Goal: Information Seeking & Learning: Learn about a topic

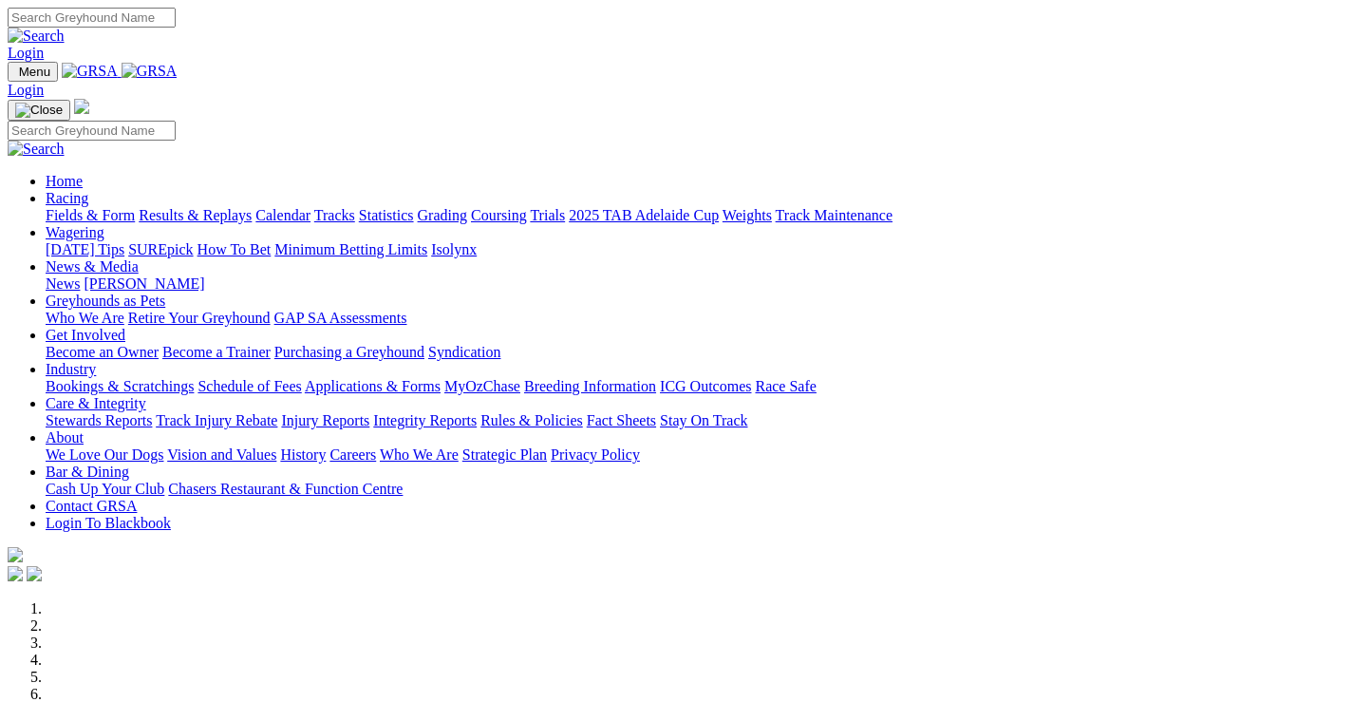
click at [88, 190] on link "Racing" at bounding box center [67, 198] width 43 height 16
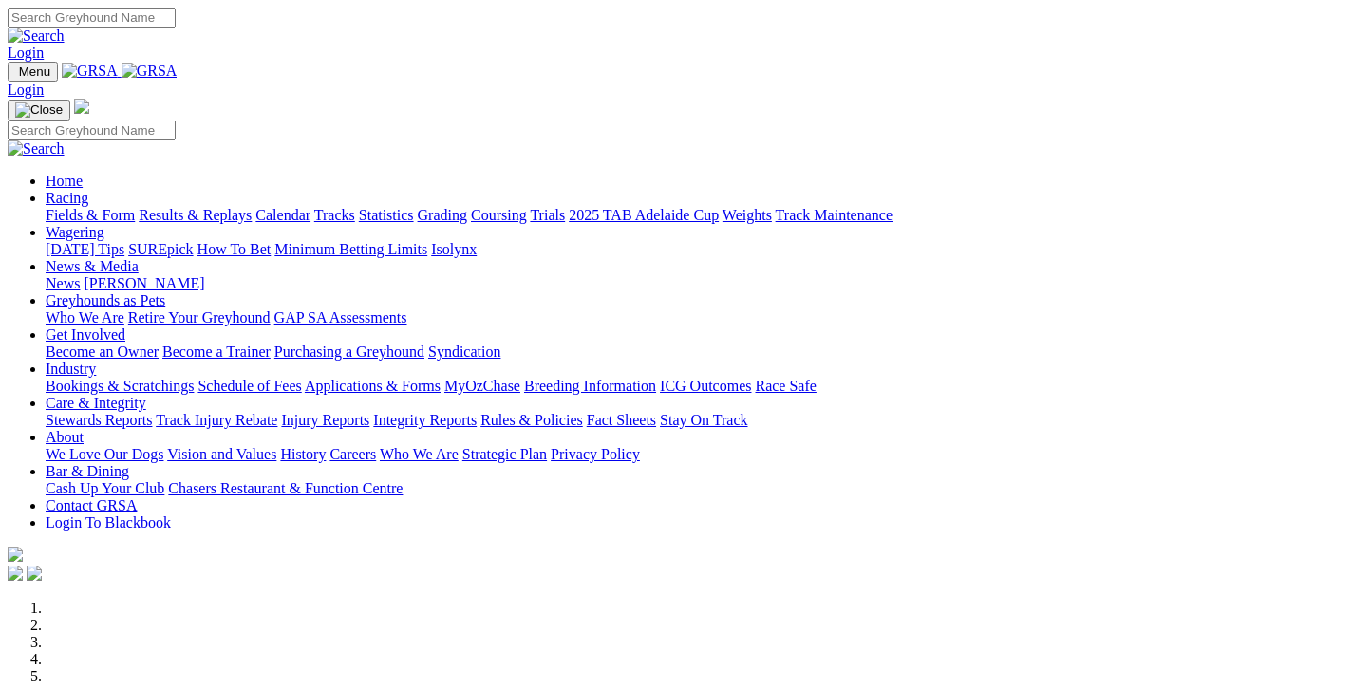
click at [123, 207] on link "Fields & Form" at bounding box center [90, 215] width 89 height 16
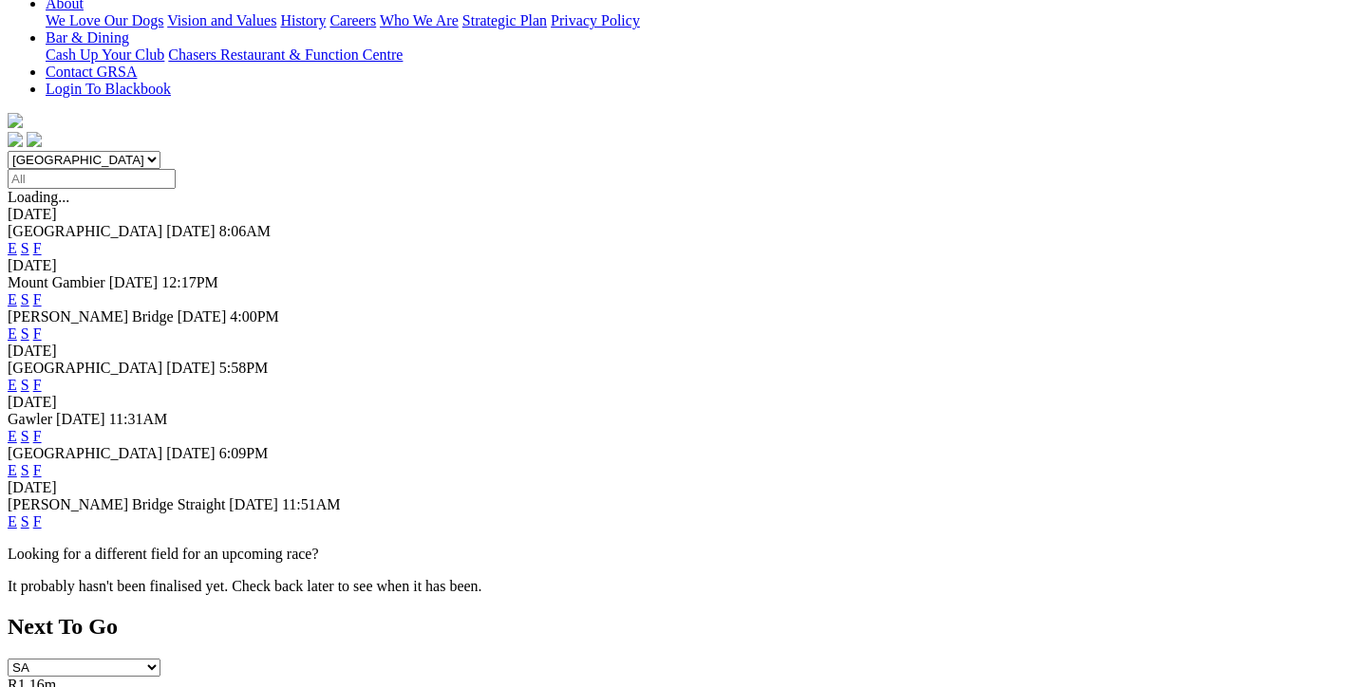
scroll to position [475, 0]
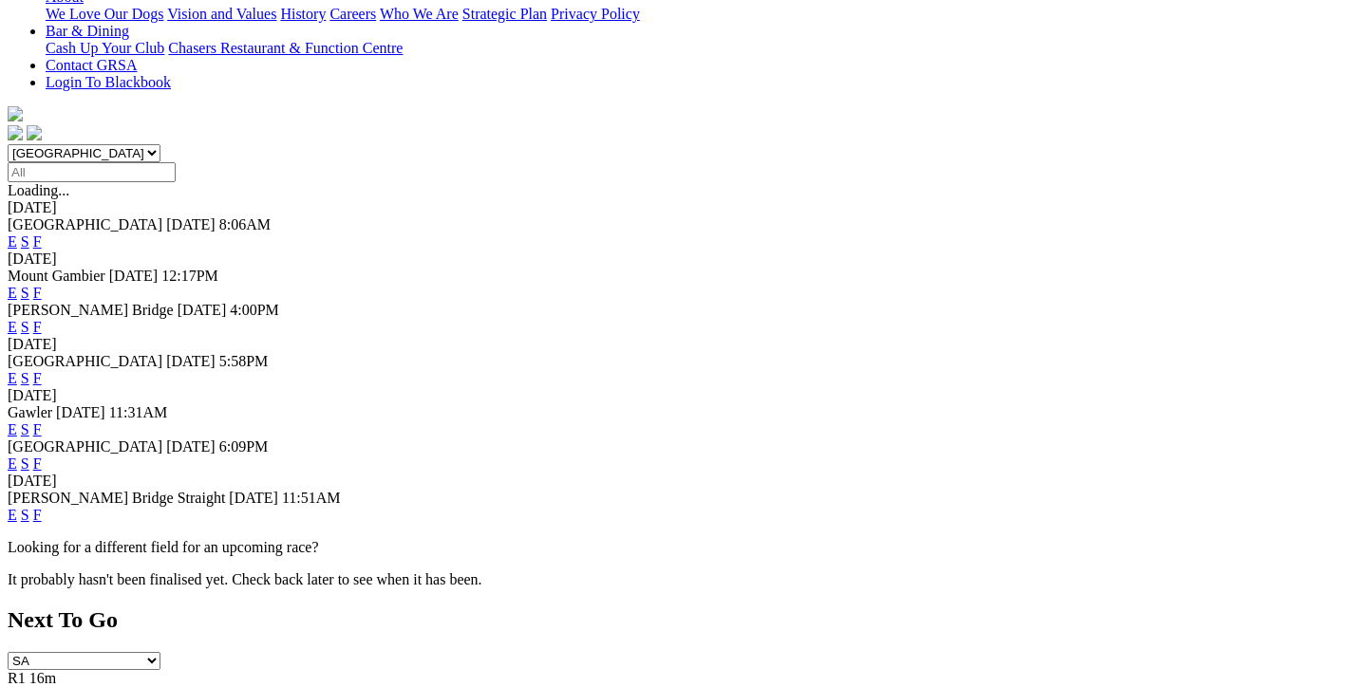
click at [42, 507] on link "F" at bounding box center [37, 515] width 9 height 16
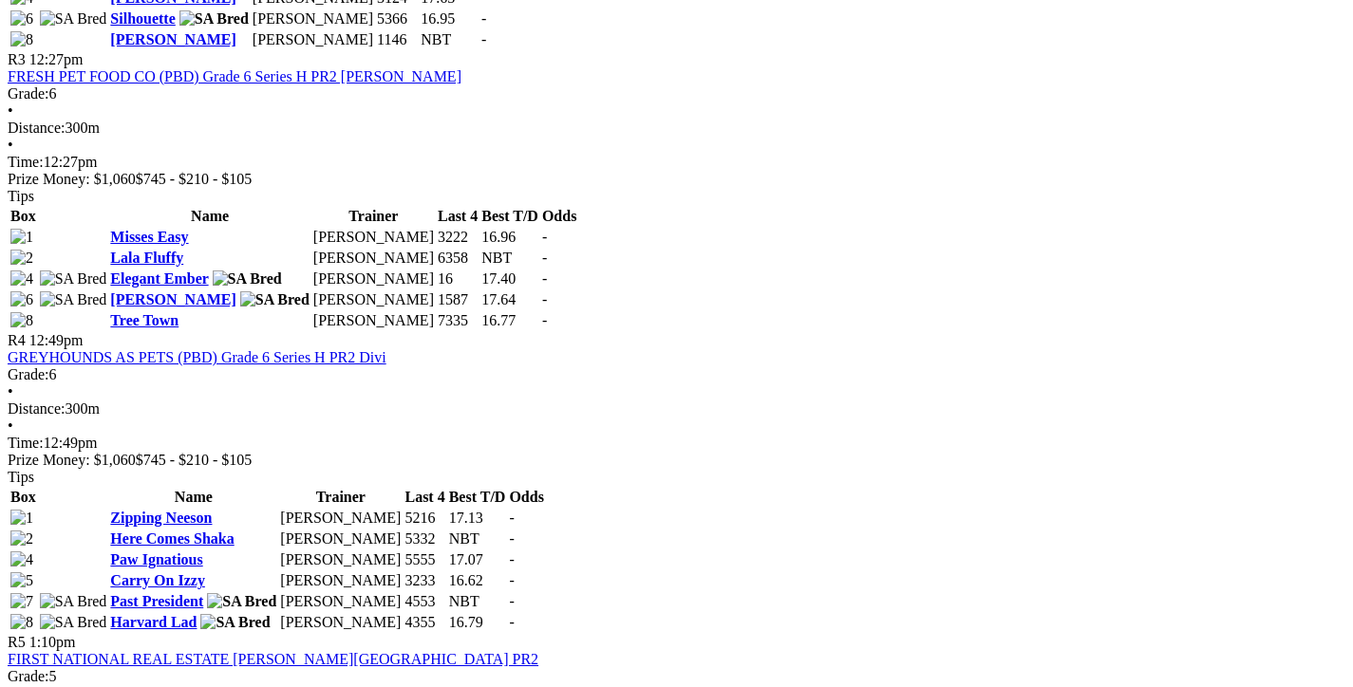
scroll to position [1519, 0]
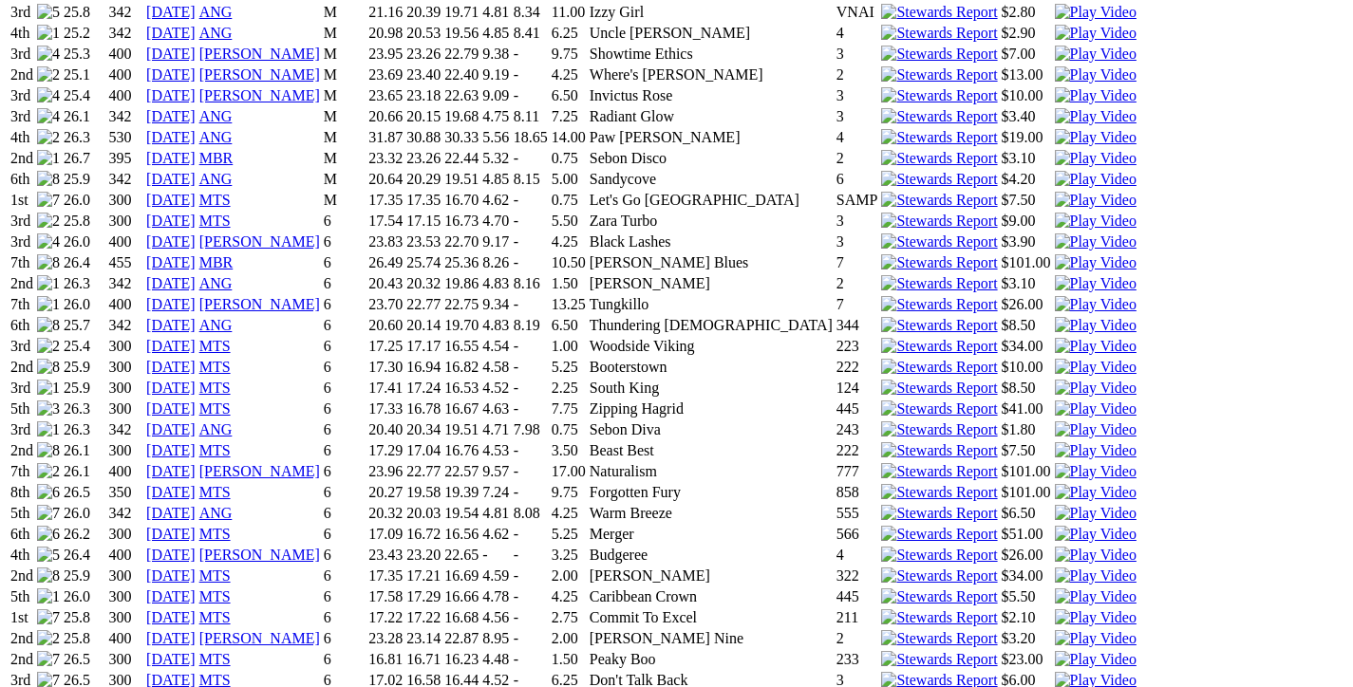
scroll to position [1519, 0]
